Goal: Submit feedback/report problem: Provide input to the site owners about the experience or issues

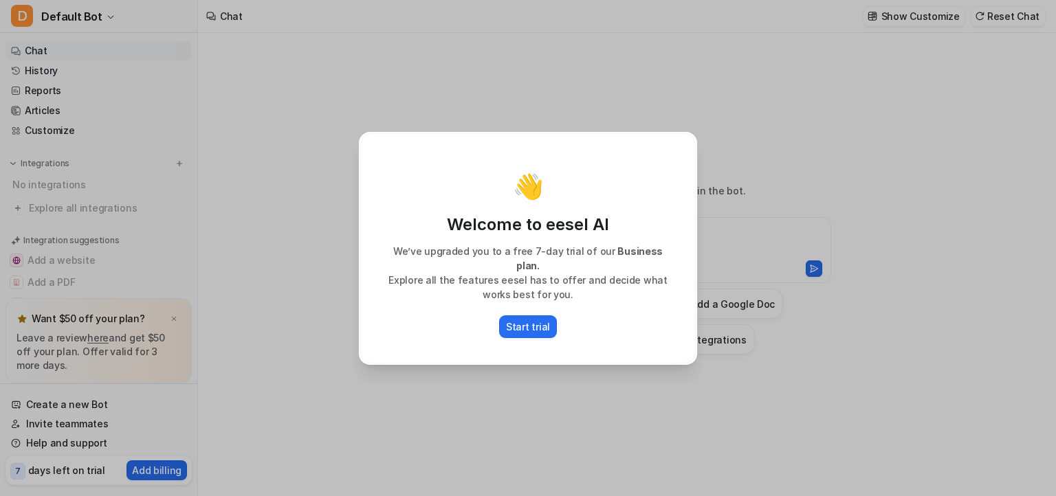
type textarea "**********"
click at [672, 157] on div "👋 Welcome to eesel AI We’ve upgraded you to a free 7-day trial of our Business …" at bounding box center [528, 248] width 336 height 230
click at [593, 102] on div "👋 Welcome to eesel AI We’ve upgraded you to a free 7-day trial of our Business …" at bounding box center [528, 248] width 360 height 496
click at [358, 108] on div "👋 Welcome to eesel AI We’ve upgraded you to a free 7-day trial of our Business …" at bounding box center [528, 248] width 360 height 496
click at [251, 205] on div "👋 Welcome to eesel AI We’ve upgraded you to a free 7-day trial of our Business …" at bounding box center [528, 248] width 1056 height 496
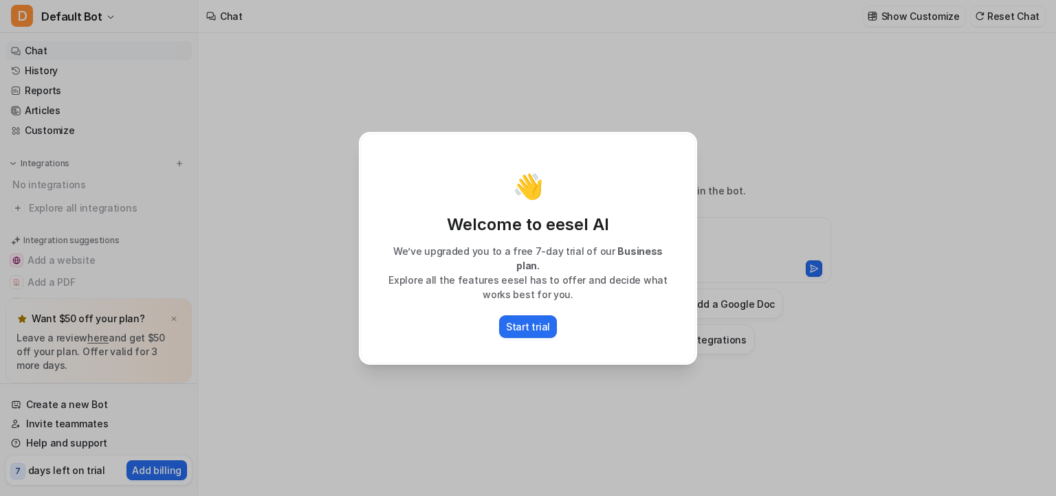
click at [251, 205] on div "👋 Welcome to eesel AI We’ve upgraded you to a free 7-day trial of our Business …" at bounding box center [528, 248] width 1056 height 496
click at [300, 270] on div "👋 Welcome to eesel AI We’ve upgraded you to a free 7-day trial of our Business …" at bounding box center [528, 248] width 1056 height 496
click at [613, 276] on p "Explore all the features eesel has to offer and decide what works best for you." at bounding box center [528, 287] width 307 height 29
click at [660, 160] on div "👋 Welcome to eesel AI We’ve upgraded you to a free 7-day trial of our Business …" at bounding box center [528, 248] width 336 height 230
click at [730, 141] on div "👋 Welcome to eesel AI We’ve upgraded you to a free 7-day trial of our Business …" at bounding box center [528, 248] width 1056 height 496
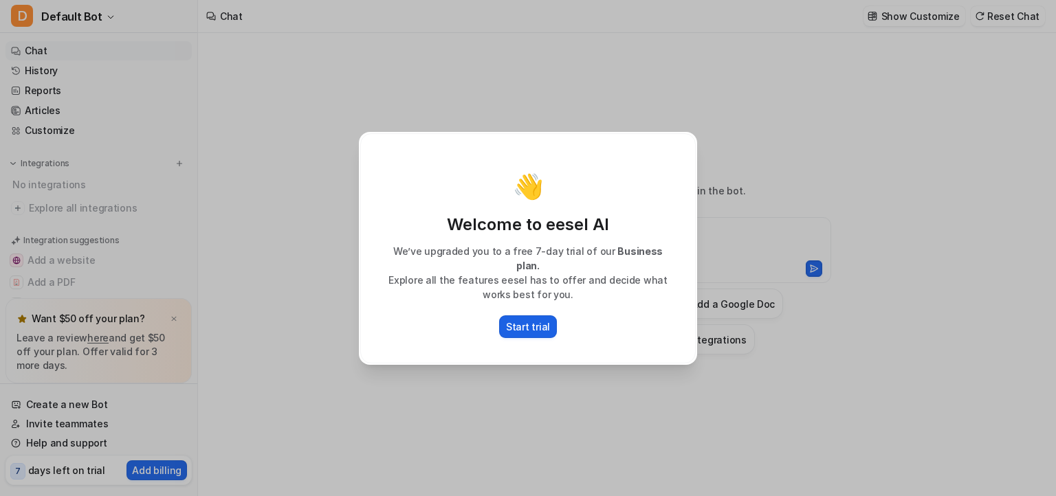
click at [532, 322] on p "Start trial" at bounding box center [528, 327] width 44 height 14
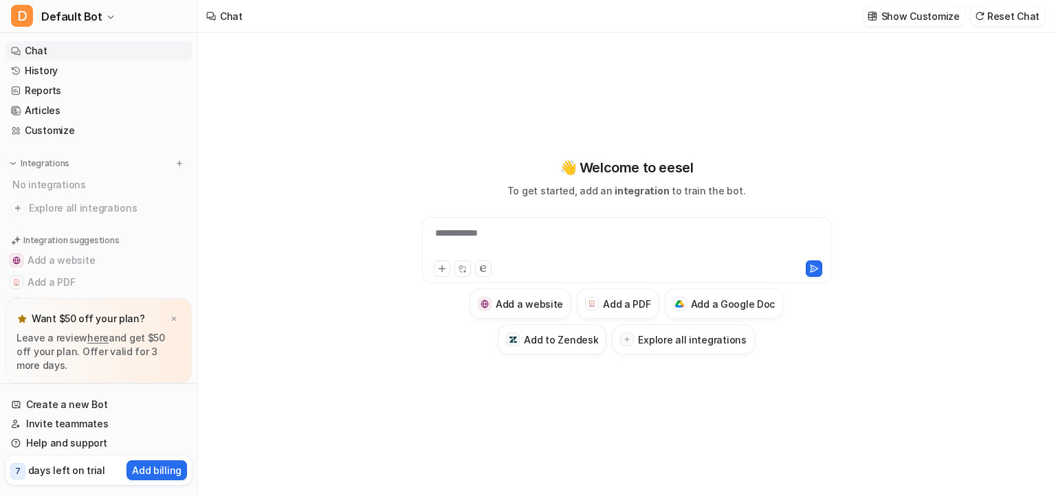
click at [507, 234] on div "**********" at bounding box center [627, 242] width 402 height 32
click at [440, 281] on div "**********" at bounding box center [626, 250] width 409 height 66
click at [439, 275] on button at bounding box center [442, 269] width 17 height 17
click at [456, 232] on div "**********" at bounding box center [627, 242] width 402 height 32
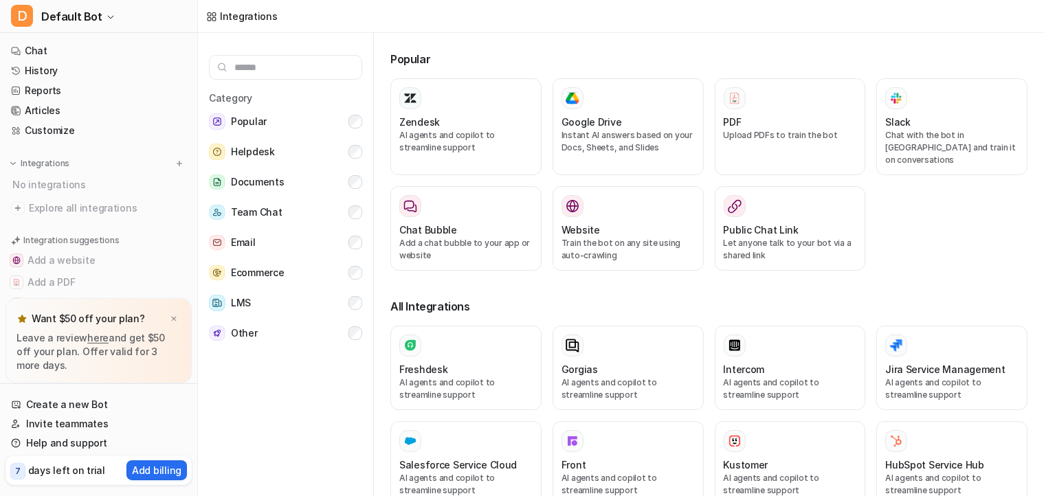
click at [300, 72] on input "text" at bounding box center [285, 67] width 153 height 25
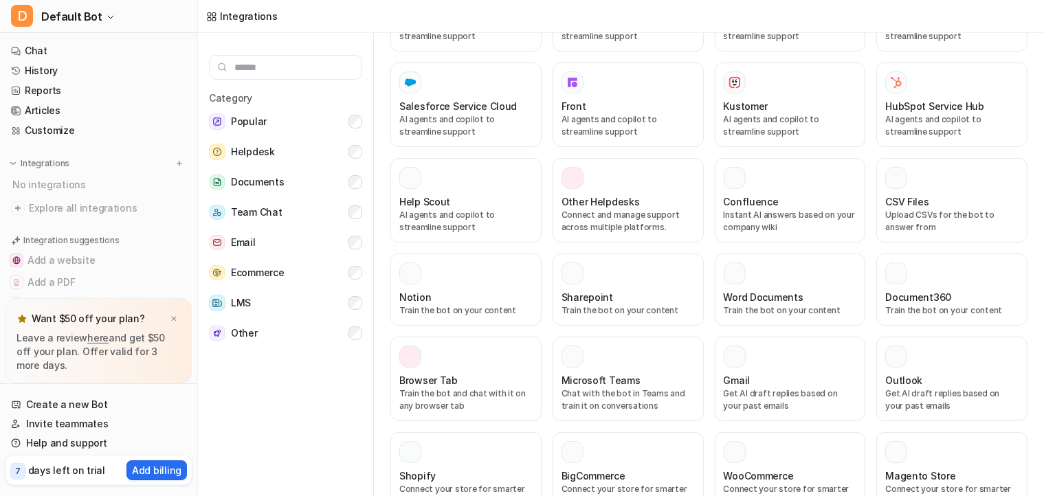
scroll to position [366, 0]
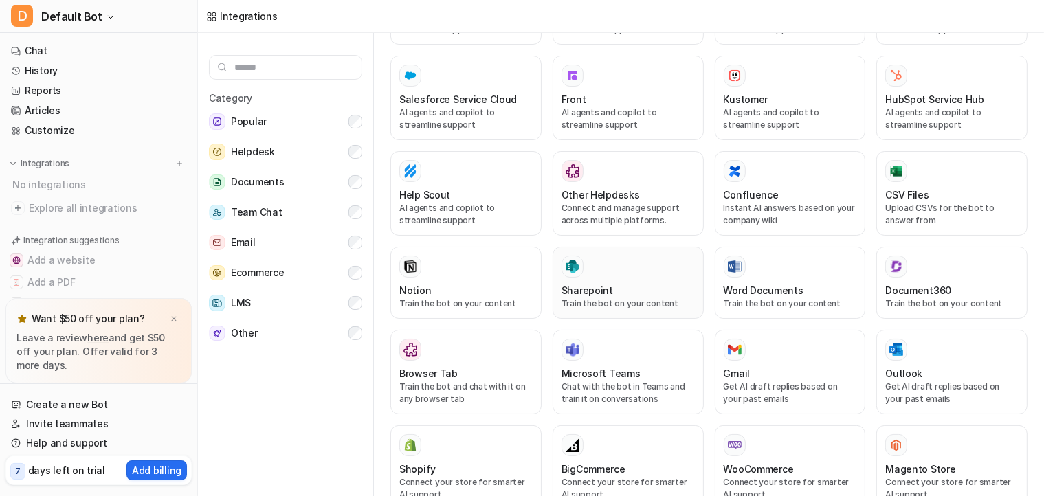
click at [608, 265] on div "Sharepoint Train the bot on your content" at bounding box center [628, 283] width 133 height 54
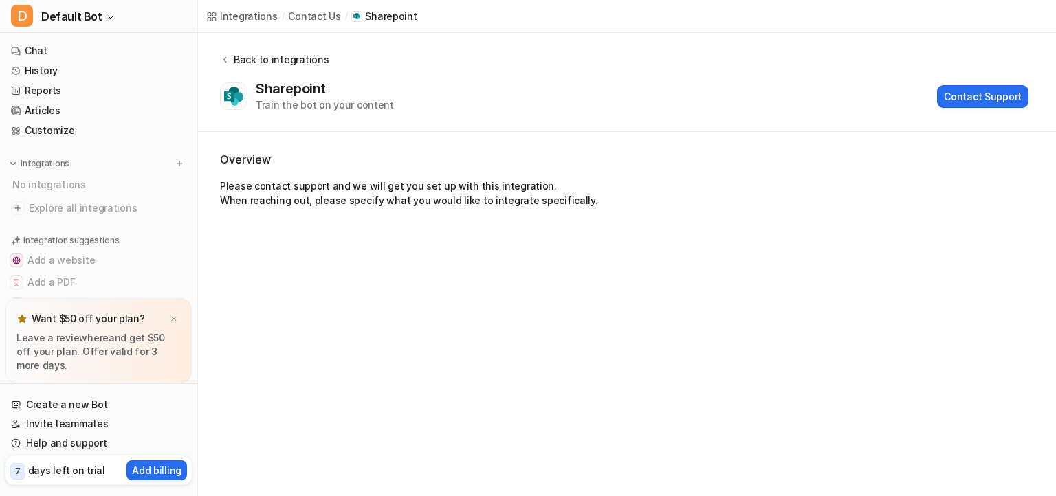
click at [291, 59] on div "Back to integrations" at bounding box center [279, 59] width 99 height 14
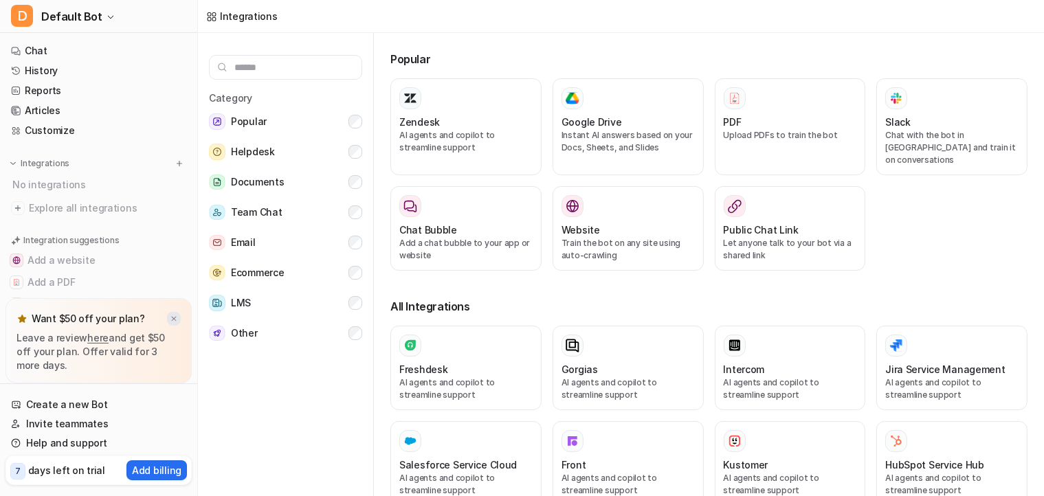
click at [175, 317] on img at bounding box center [174, 319] width 8 height 9
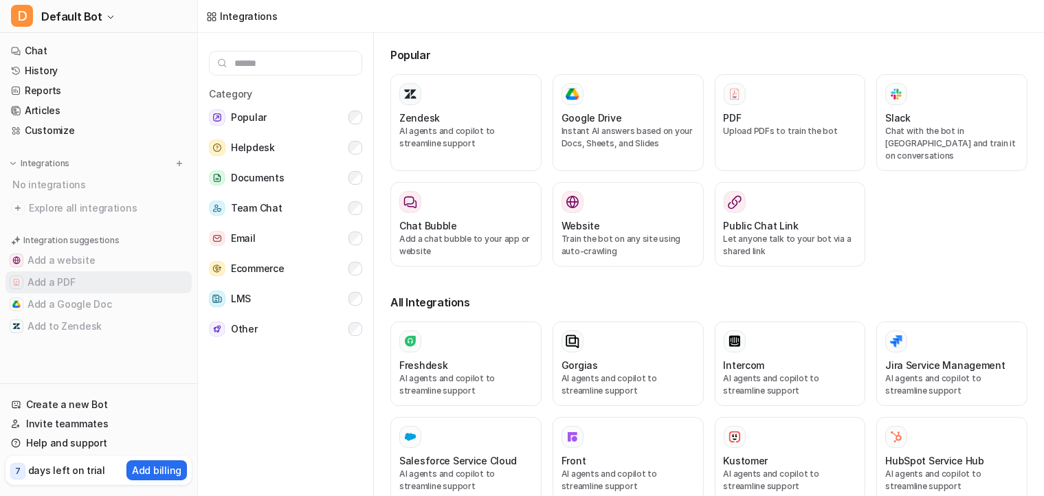
scroll to position [6, 0]
click at [40, 162] on p "Integrations" at bounding box center [45, 163] width 49 height 11
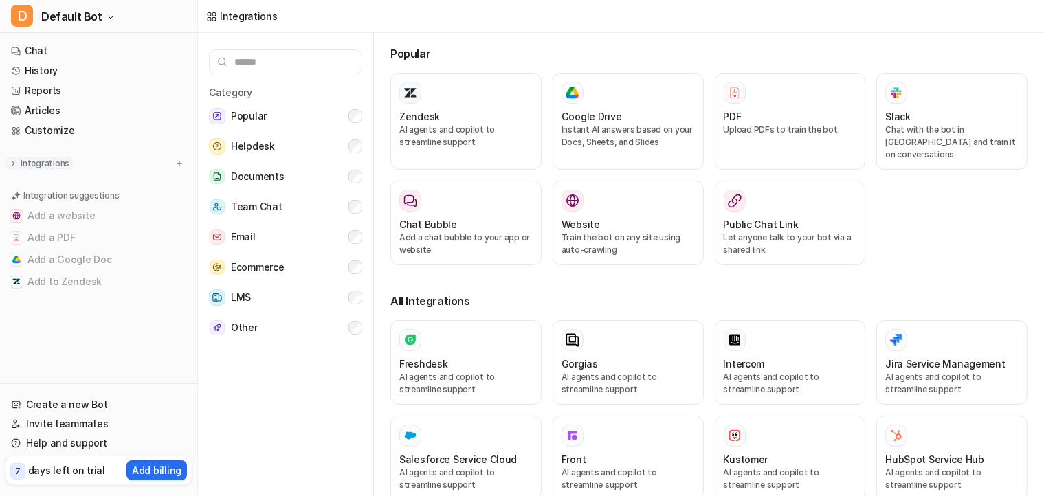
click at [40, 162] on p "Integrations" at bounding box center [45, 163] width 49 height 11
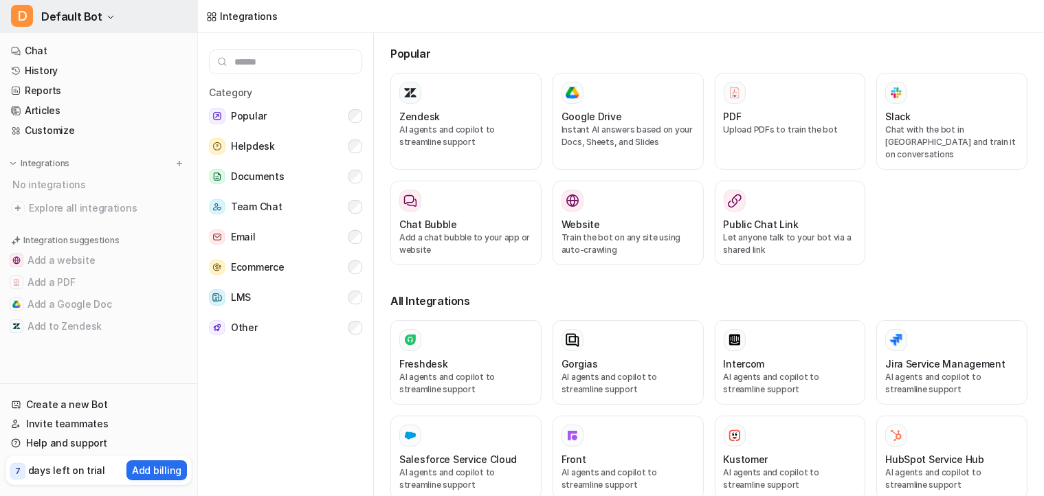
click at [58, 16] on span "Default Bot" at bounding box center [71, 16] width 61 height 19
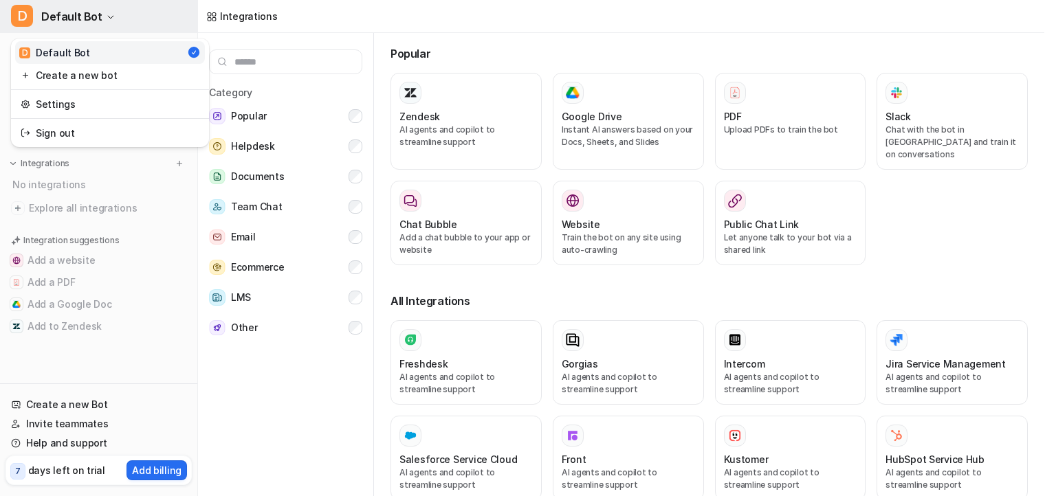
click at [77, 14] on span "Default Bot" at bounding box center [71, 16] width 61 height 19
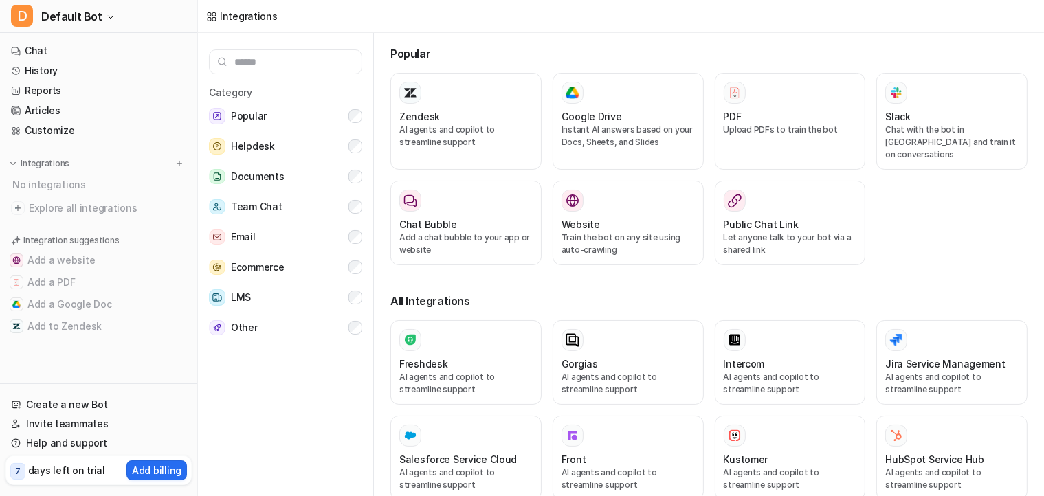
click at [259, 13] on div "Integrations" at bounding box center [249, 16] width 58 height 14
click at [70, 50] on link "Chat" at bounding box center [99, 50] width 186 height 19
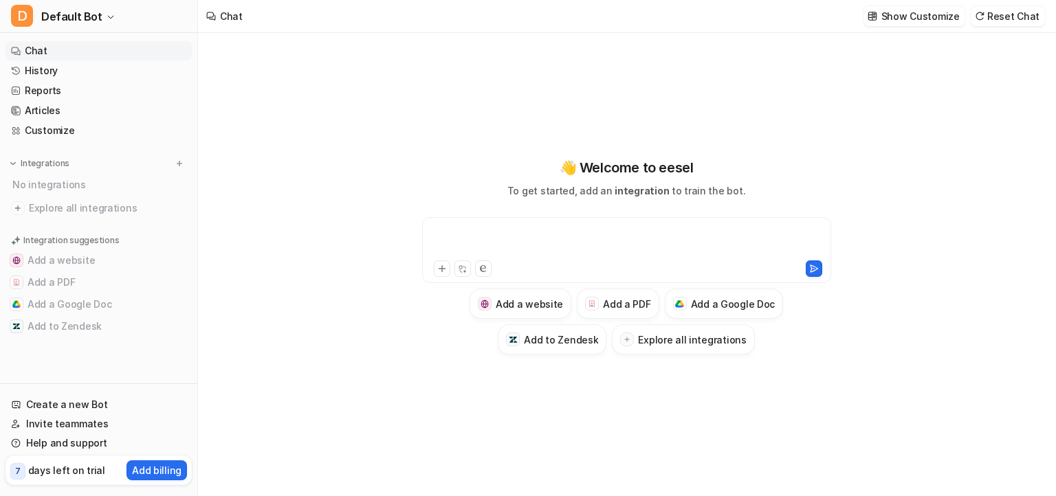
click at [518, 231] on div at bounding box center [627, 242] width 402 height 32
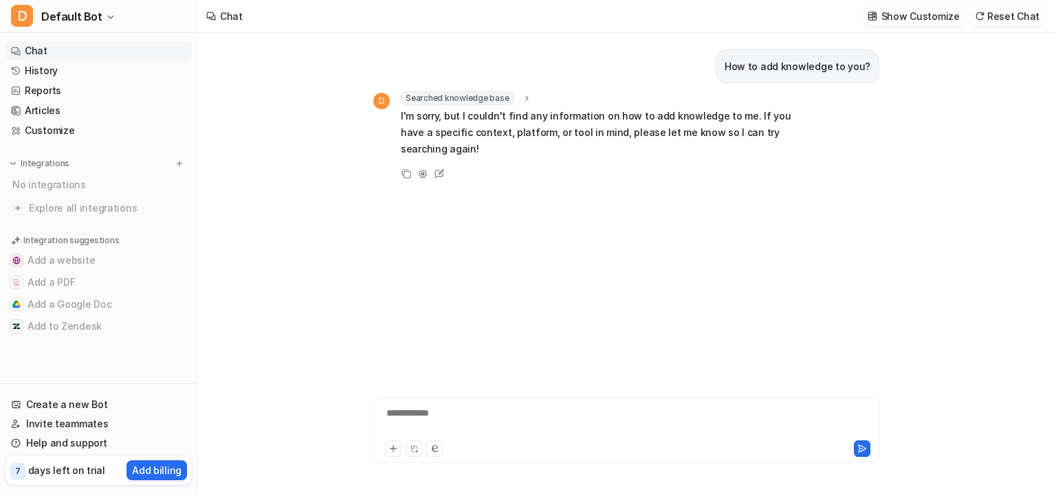
type textarea "**********"
click at [399, 452] on button at bounding box center [393, 449] width 17 height 17
click at [392, 449] on icon at bounding box center [394, 449] width 6 height 6
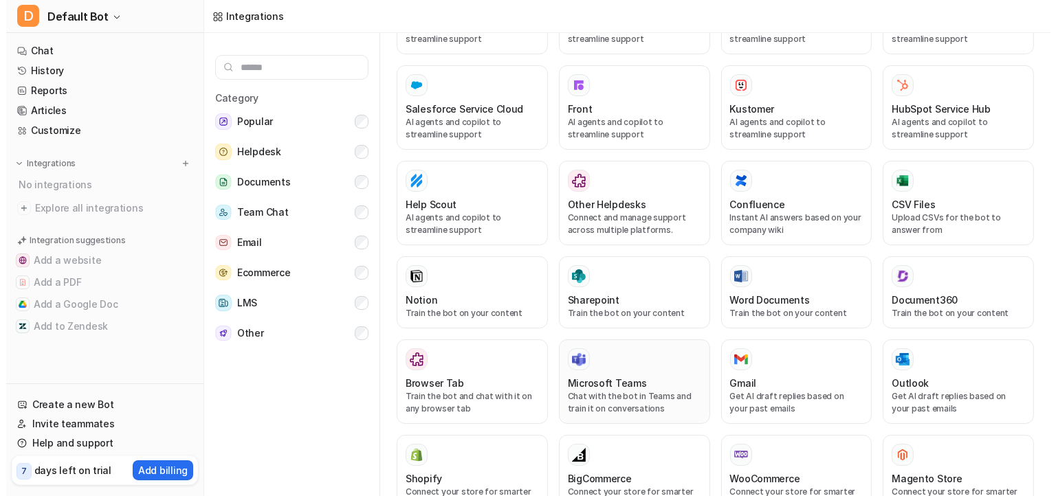
scroll to position [366, 0]
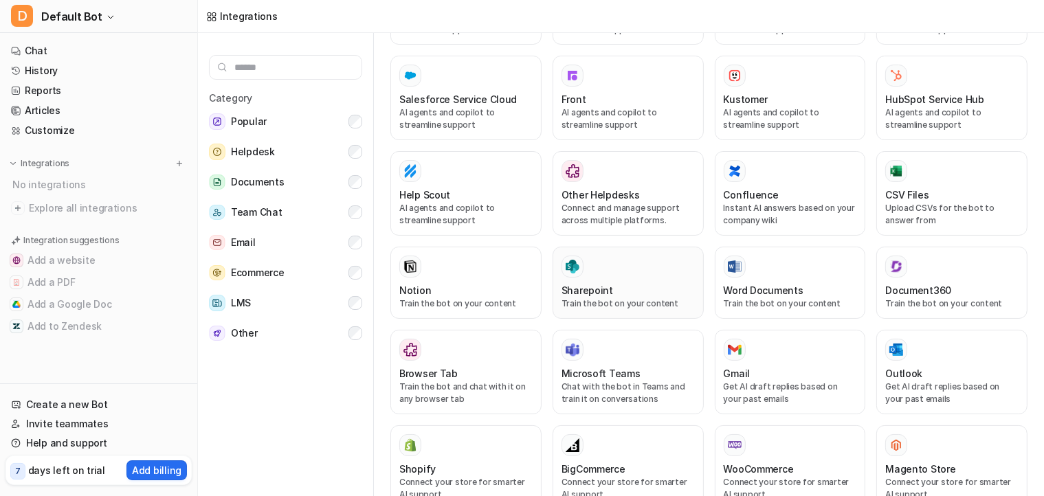
click at [616, 283] on div "Sharepoint" at bounding box center [628, 290] width 133 height 14
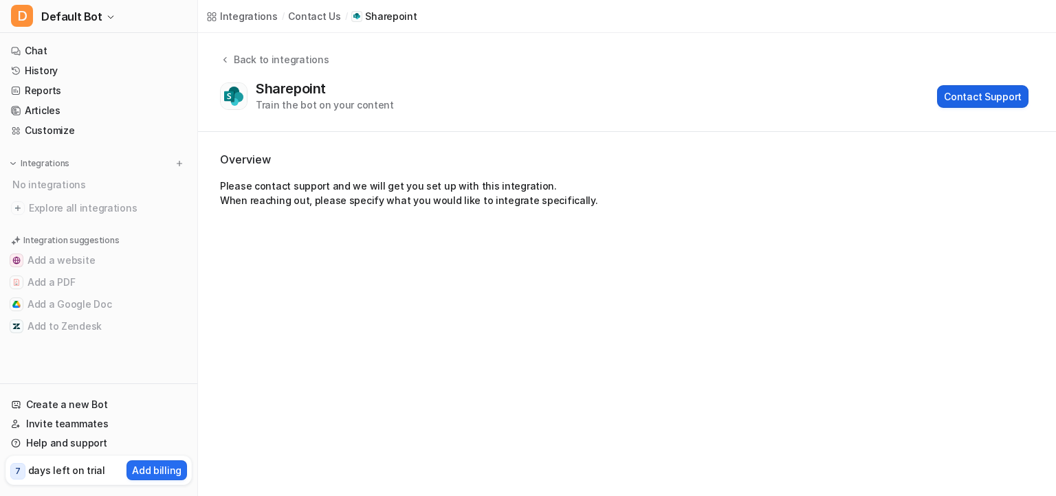
click at [989, 102] on button "Contact Support" at bounding box center [982, 96] width 91 height 23
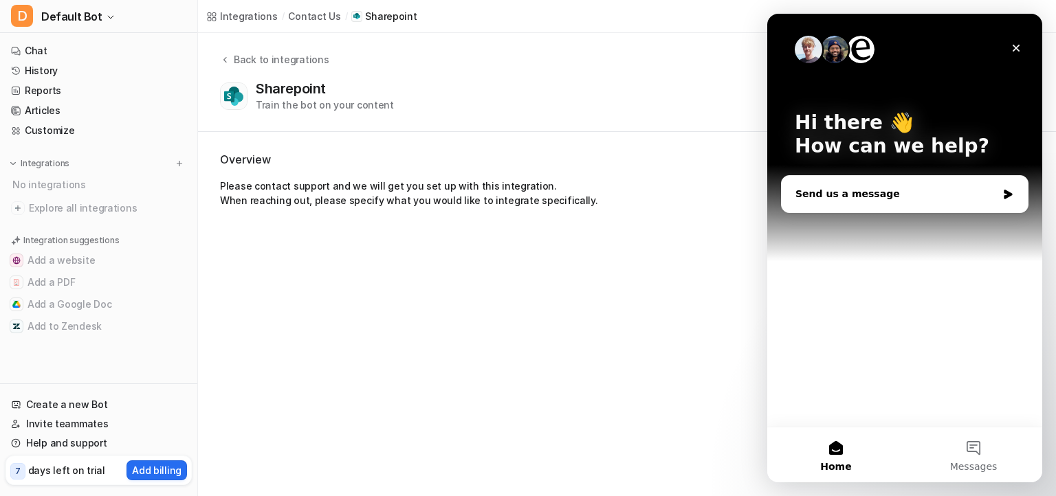
click at [857, 194] on div "Send us a message" at bounding box center [896, 194] width 201 height 14
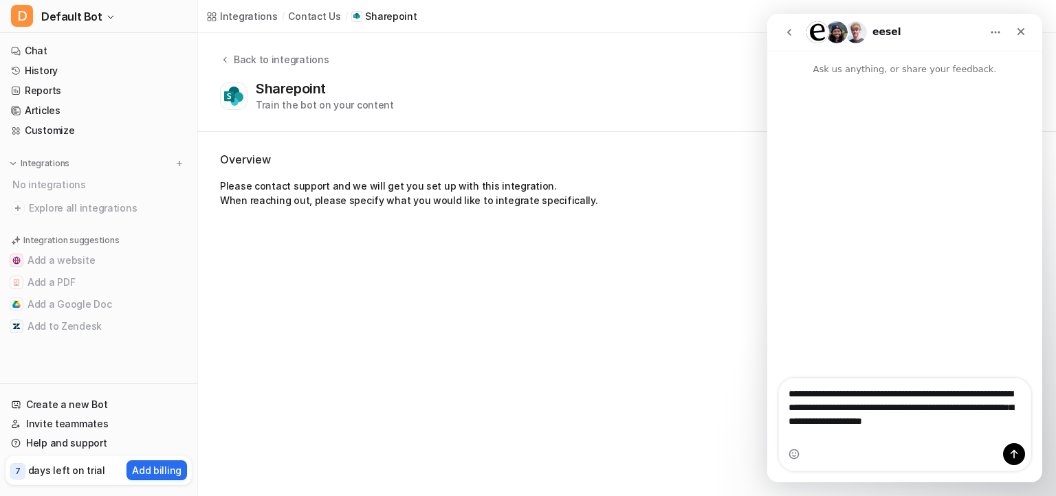
drag, startPoint x: 913, startPoint y: 426, endPoint x: 890, endPoint y: 433, distance: 23.7
click at [888, 430] on textarea "**********" at bounding box center [905, 404] width 252 height 51
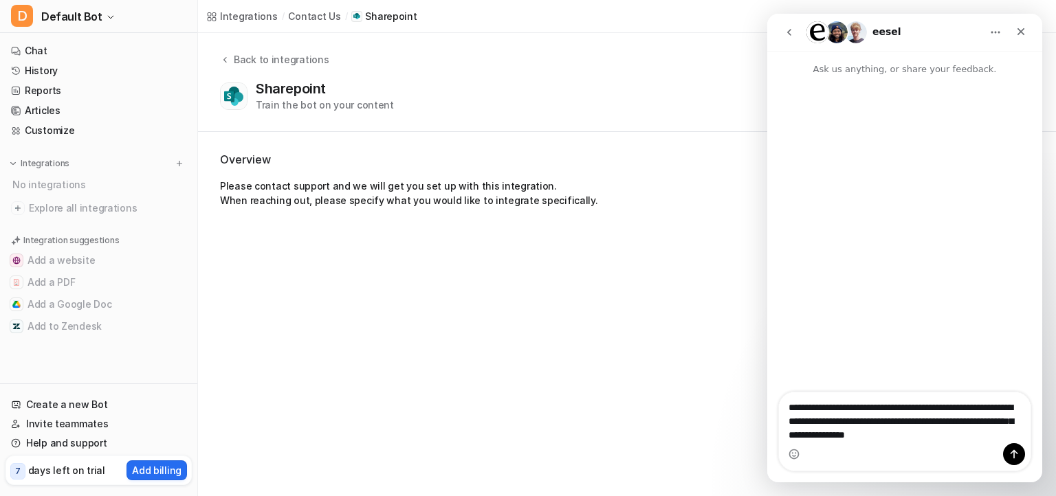
type textarea "**********"
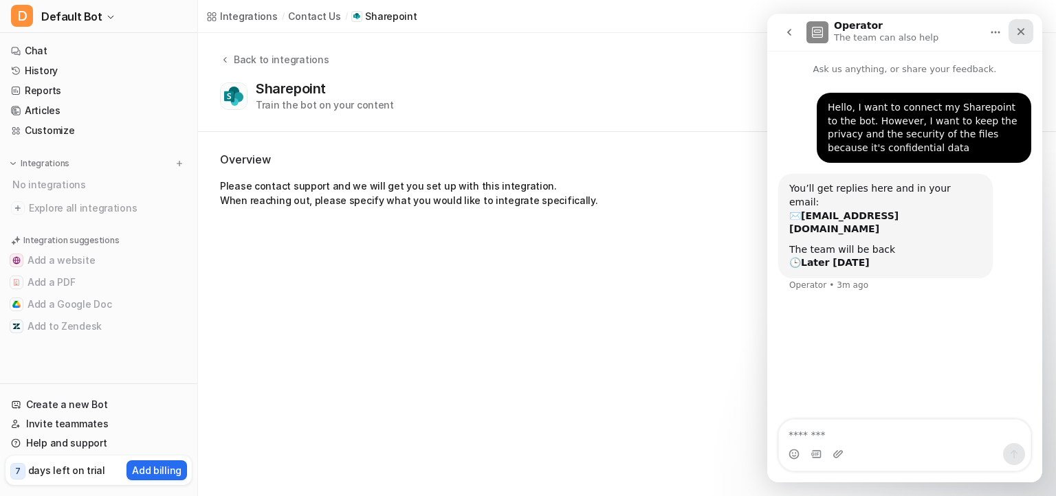
click at [1021, 35] on icon "Close" at bounding box center [1021, 31] width 11 height 11
